Goal: Task Accomplishment & Management: Manage account settings

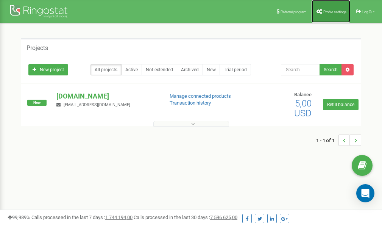
click at [335, 13] on span "Profile settings" at bounding box center [335, 12] width 23 height 4
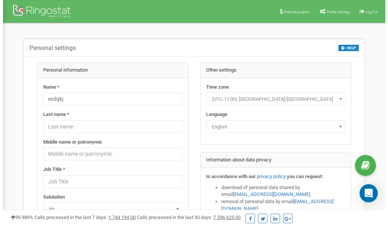
scroll to position [38, 0]
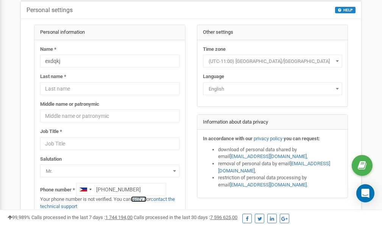
click at [141, 199] on link "verify it" at bounding box center [139, 199] width 16 height 6
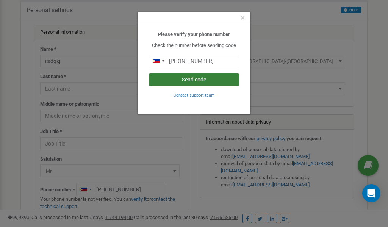
click at [183, 78] on button "Send code" at bounding box center [194, 79] width 90 height 13
